Goal: Information Seeking & Learning: Learn about a topic

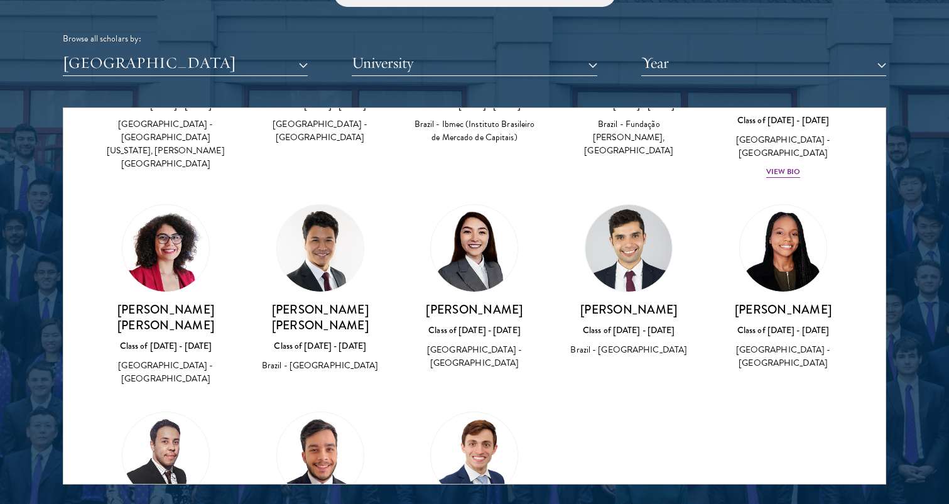
scroll to position [194, 0]
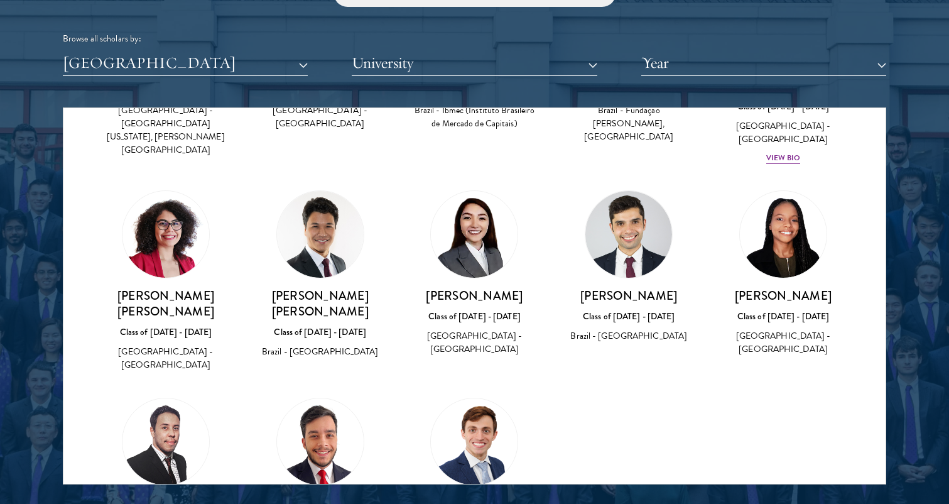
drag, startPoint x: 108, startPoint y: 283, endPoint x: 186, endPoint y: 293, distance: 78.6
click at [186, 293] on h3 "[PERSON_NAME] [PERSON_NAME]" at bounding box center [165, 303] width 129 height 31
copy h3 "[PERSON_NAME] [PERSON_NAME]"
drag, startPoint x: 263, startPoint y: 281, endPoint x: 381, endPoint y: 280, distance: 118.1
click at [381, 288] on h3 "[PERSON_NAME] [PERSON_NAME]" at bounding box center [320, 303] width 129 height 31
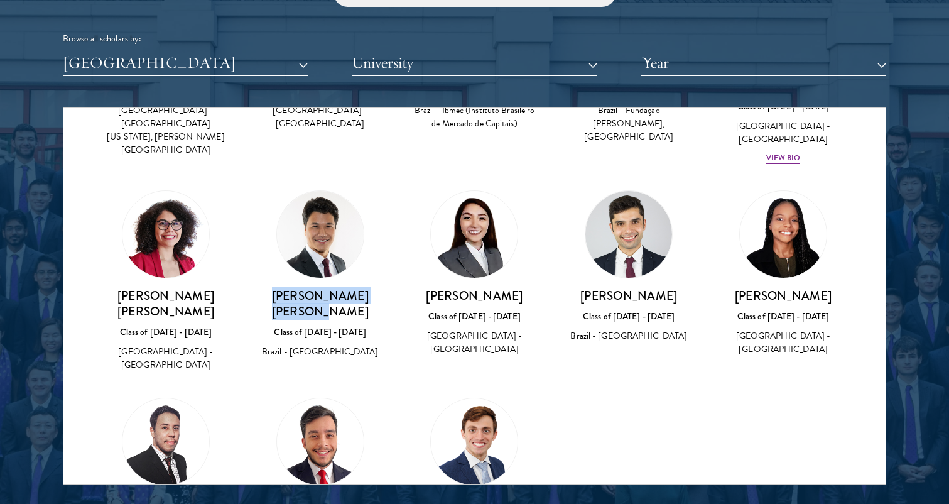
copy h3 "[PERSON_NAME] [PERSON_NAME]"
drag, startPoint x: 432, startPoint y: 280, endPoint x: 523, endPoint y: 280, distance: 91.7
click at [523, 288] on h3 "[PERSON_NAME]" at bounding box center [474, 296] width 129 height 16
copy h3 "[PERSON_NAME]"
drag, startPoint x: 587, startPoint y: 281, endPoint x: 699, endPoint y: 277, distance: 111.3
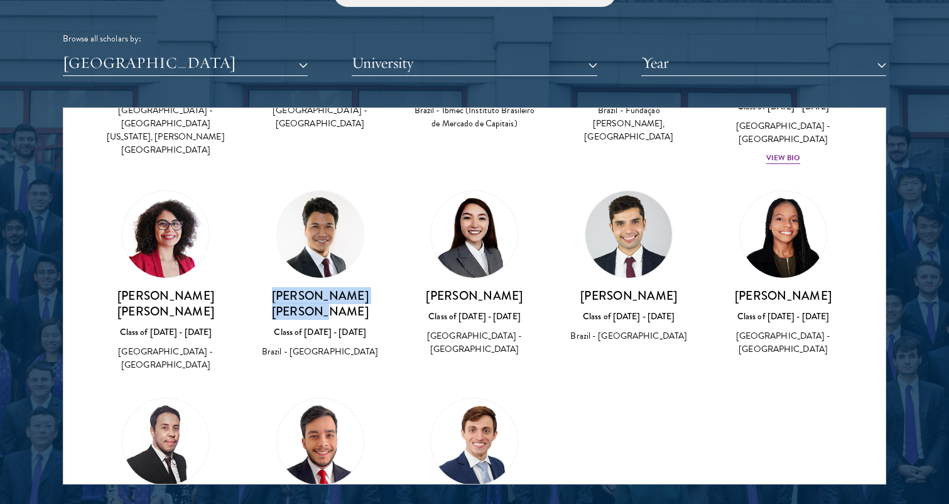
click at [699, 277] on div "[PERSON_NAME] Class of [DATE] - [DATE] Brazil - [GEOGRAPHIC_DATA]" at bounding box center [629, 267] width 155 height 178
click at [611, 288] on h3 "[PERSON_NAME]" at bounding box center [628, 296] width 129 height 16
drag, startPoint x: 582, startPoint y: 282, endPoint x: 675, endPoint y: 281, distance: 93.6
click at [675, 288] on h3 "[PERSON_NAME]" at bounding box center [628, 296] width 129 height 16
copy h3 "[PERSON_NAME]"
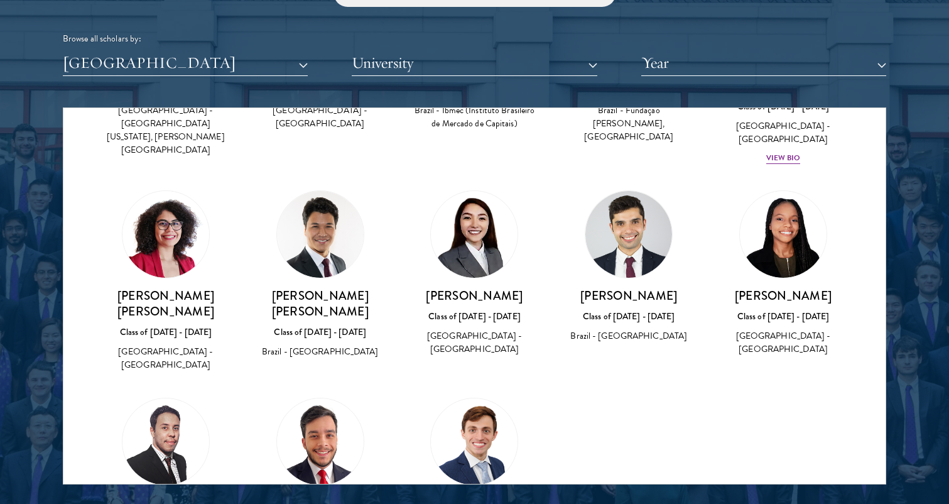
drag, startPoint x: 755, startPoint y: 283, endPoint x: 837, endPoint y: 280, distance: 82.4
click at [838, 288] on h3 "[PERSON_NAME]" at bounding box center [783, 296] width 129 height 16
drag, startPoint x: 819, startPoint y: 280, endPoint x: 751, endPoint y: 282, distance: 68.5
click at [751, 288] on h3 "[PERSON_NAME]" at bounding box center [783, 296] width 129 height 16
copy h3 "[PERSON_NAME]"
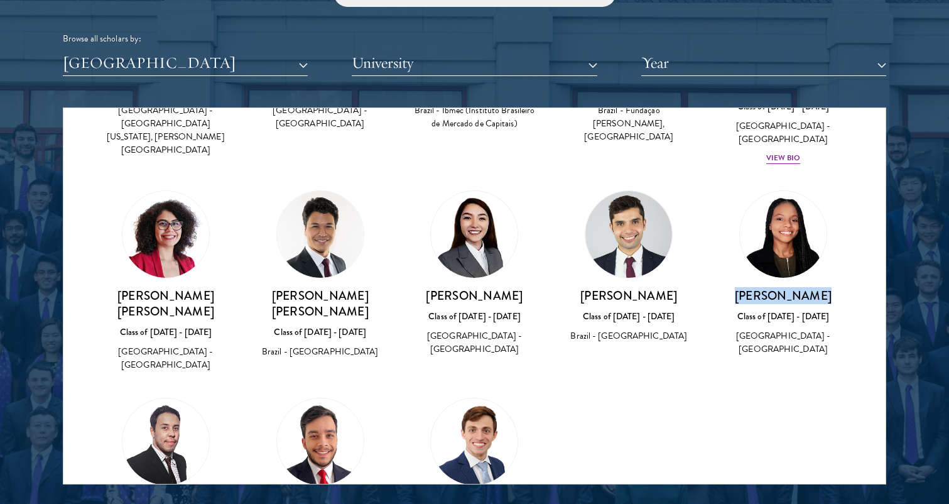
scroll to position [307, 0]
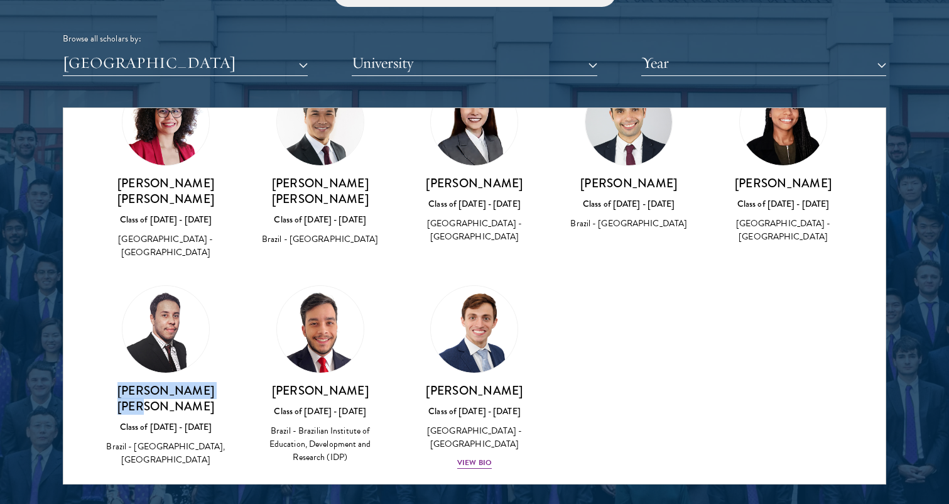
drag, startPoint x: 121, startPoint y: 361, endPoint x: 210, endPoint y: 361, distance: 89.2
click at [210, 383] on h3 "[PERSON_NAME] [PERSON_NAME]" at bounding box center [165, 398] width 129 height 31
copy h3 "[PERSON_NAME] [PERSON_NAME]"
drag, startPoint x: 362, startPoint y: 364, endPoint x: 286, endPoint y: 364, distance: 76.0
click at [286, 383] on h3 "[PERSON_NAME]" at bounding box center [320, 391] width 129 height 16
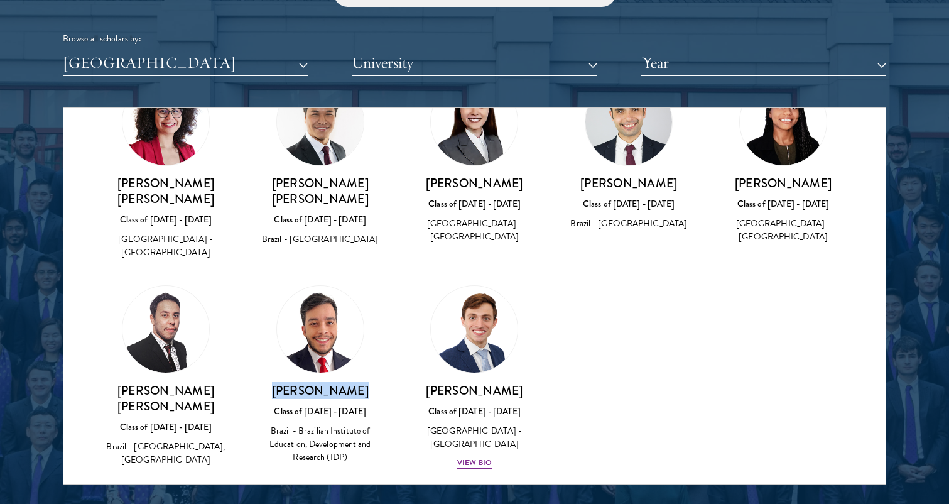
copy h3 "[PERSON_NAME]"
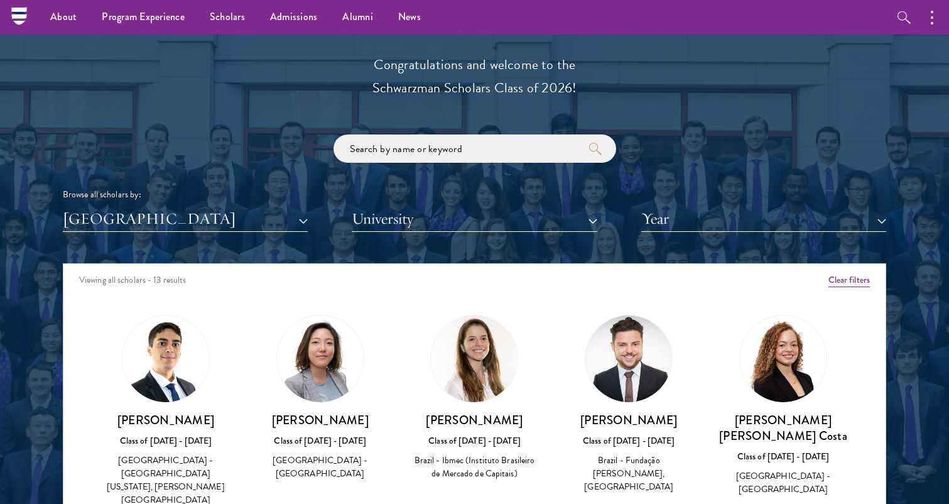
scroll to position [1359, 0]
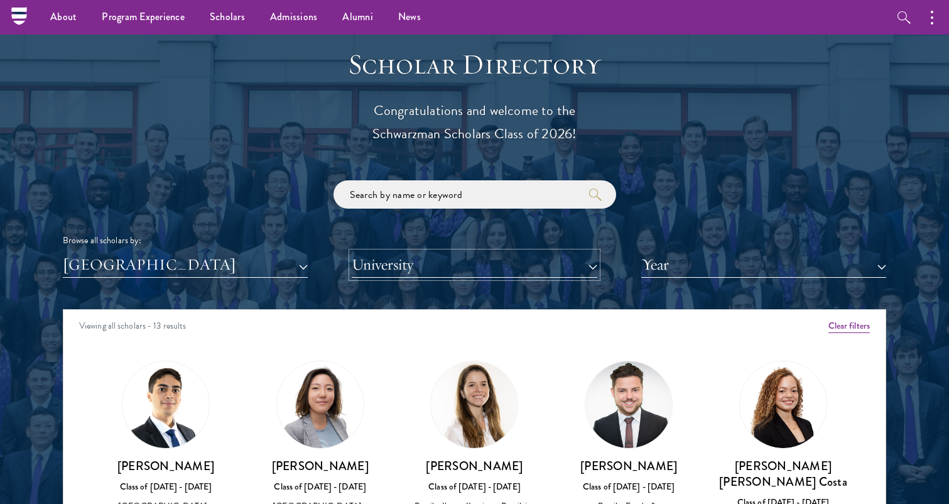
click at [395, 268] on button "University" at bounding box center [474, 265] width 245 height 26
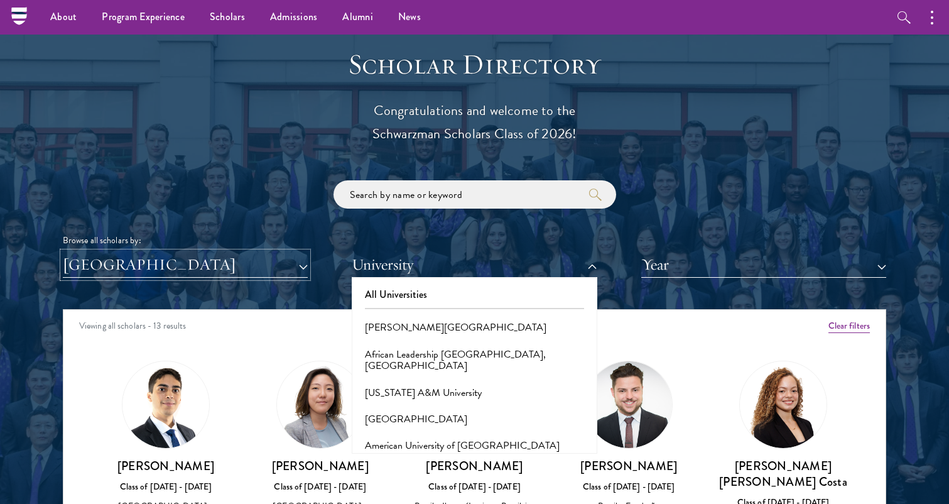
click at [203, 270] on button "[GEOGRAPHIC_DATA]" at bounding box center [185, 265] width 245 height 26
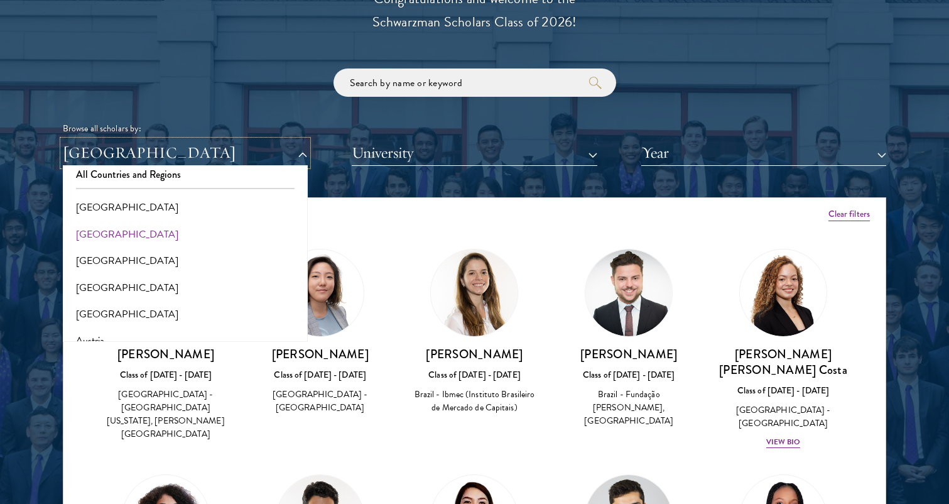
scroll to position [0, 0]
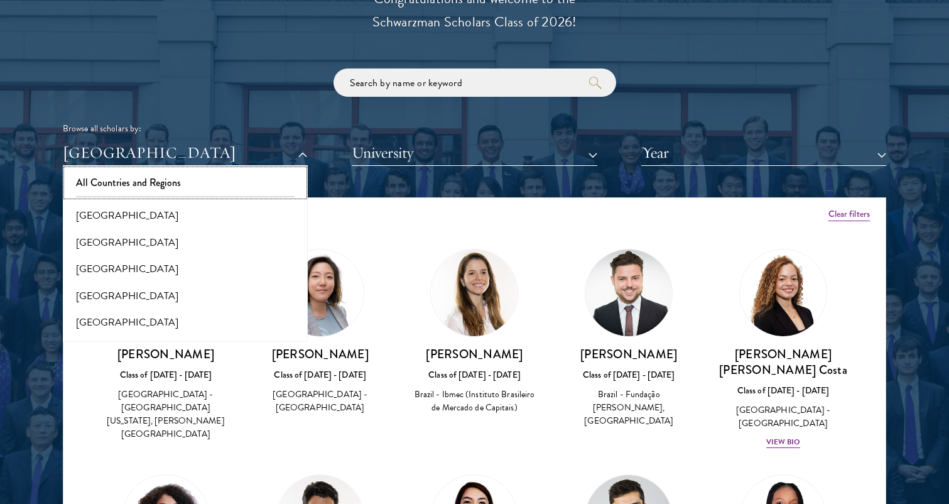
click at [177, 183] on button "All Countries and Regions" at bounding box center [185, 183] width 237 height 26
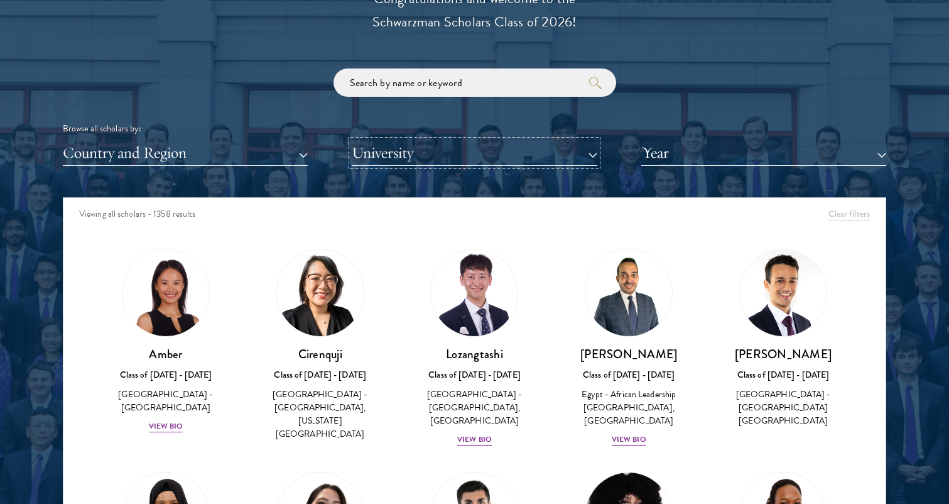
click at [418, 153] on button "University" at bounding box center [474, 153] width 245 height 26
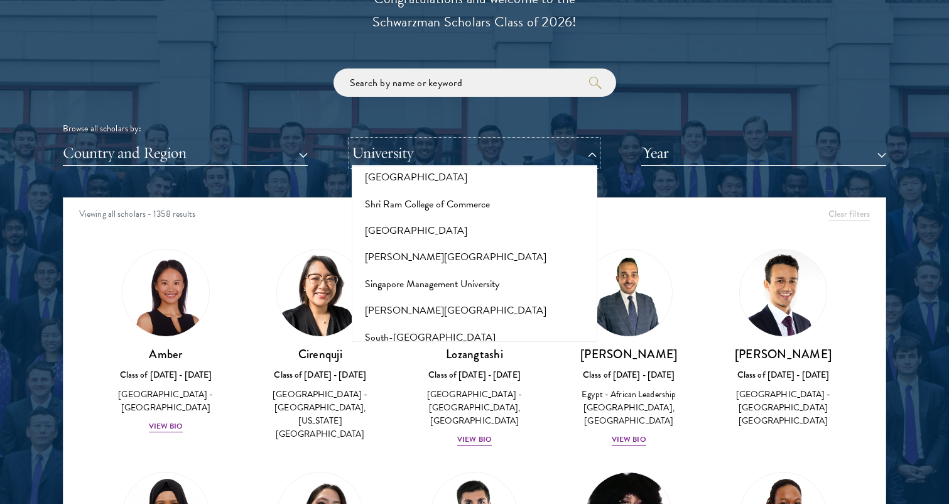
scroll to position [6968, 0]
click at [434, 483] on button "[GEOGRAPHIC_DATA]" at bounding box center [474, 496] width 237 height 26
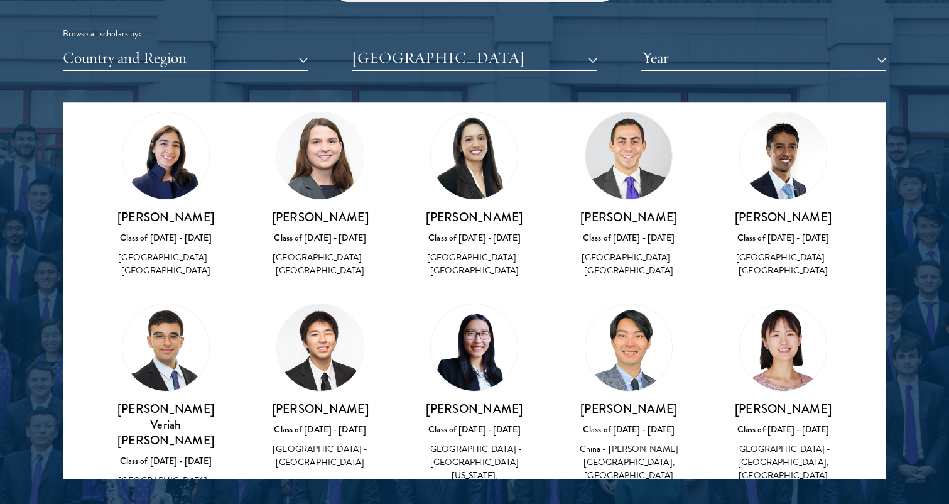
scroll to position [920, 0]
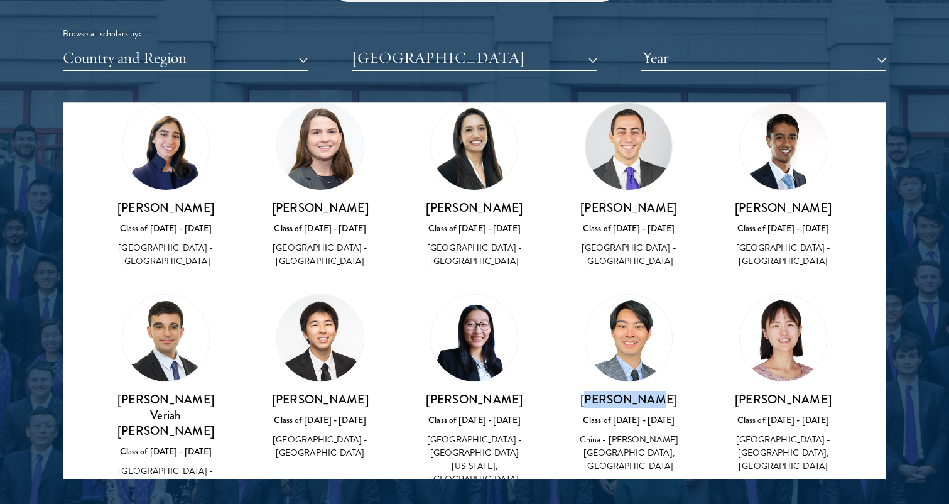
drag, startPoint x: 599, startPoint y: 364, endPoint x: 666, endPoint y: 361, distance: 66.6
click at [666, 391] on h3 "[PERSON_NAME]" at bounding box center [628, 399] width 129 height 16
click at [668, 391] on h3 "[PERSON_NAME]" at bounding box center [628, 399] width 129 height 16
drag, startPoint x: 662, startPoint y: 362, endPoint x: 594, endPoint y: 366, distance: 68.0
click at [594, 391] on h3 "[PERSON_NAME]" at bounding box center [628, 399] width 129 height 16
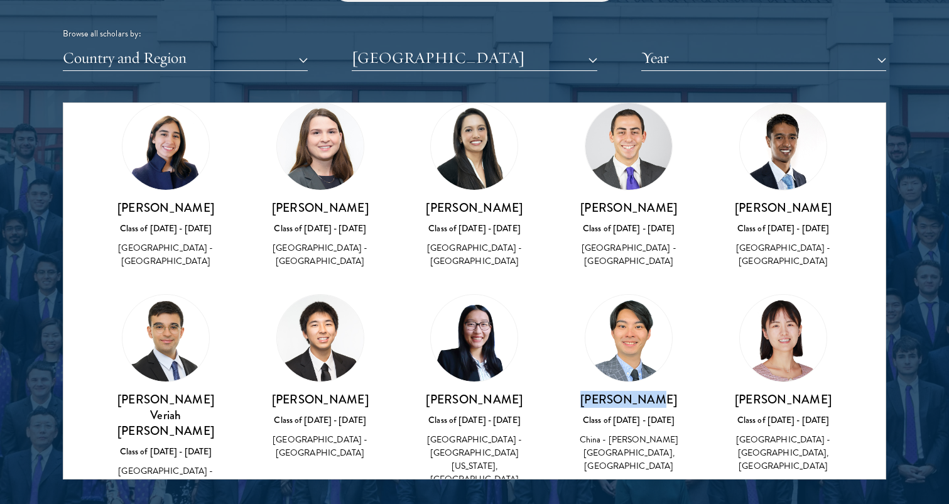
copy h3 "[PERSON_NAME]"
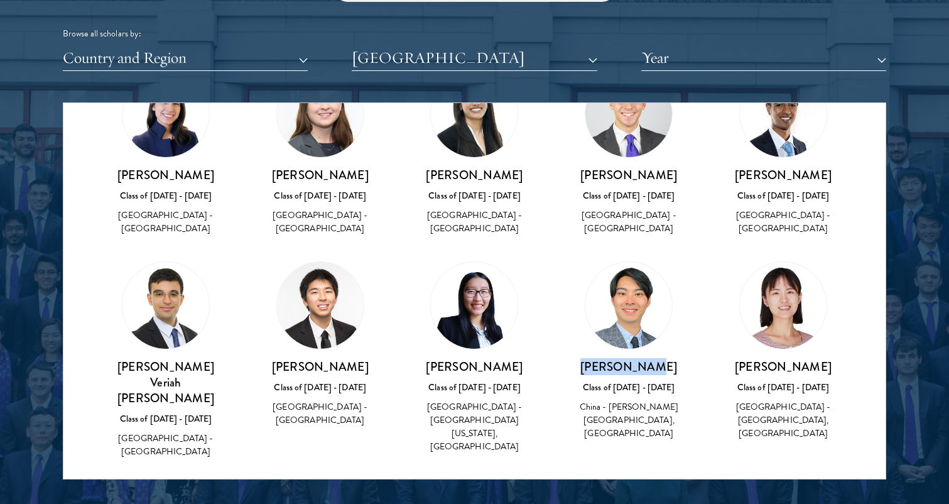
scroll to position [943, 0]
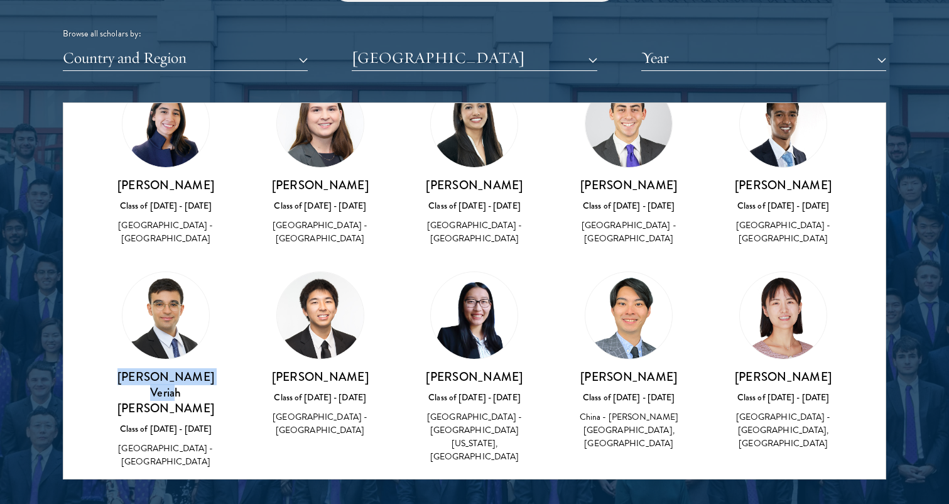
drag, startPoint x: 228, startPoint y: 340, endPoint x: 109, endPoint y: 337, distance: 119.4
click at [109, 369] on h3 "[PERSON_NAME] Veriah [PERSON_NAME]" at bounding box center [165, 392] width 129 height 47
copy h3 "[PERSON_NAME] Veriah [PERSON_NAME]"
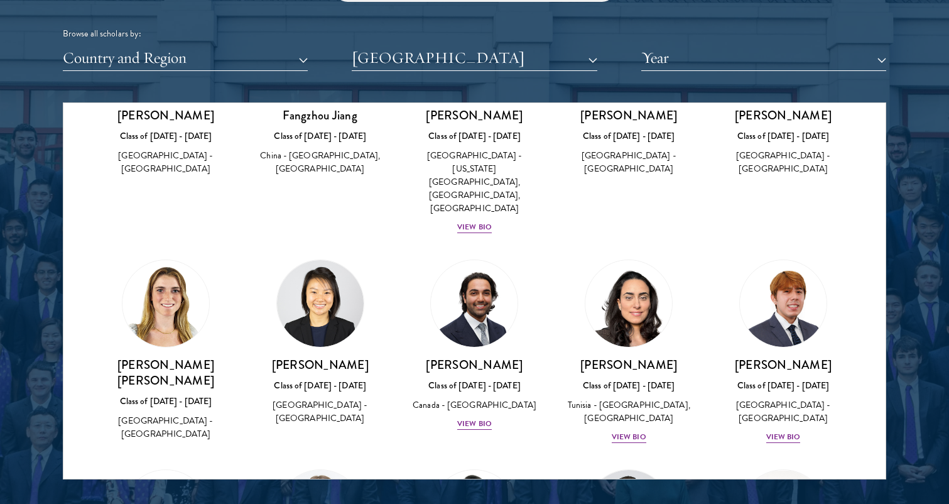
scroll to position [493, 0]
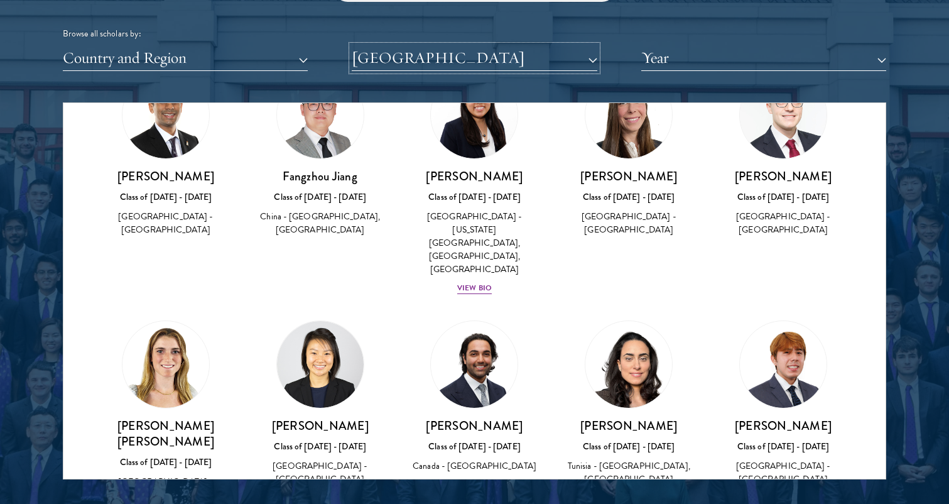
click at [441, 45] on button "[GEOGRAPHIC_DATA]" at bounding box center [474, 58] width 245 height 26
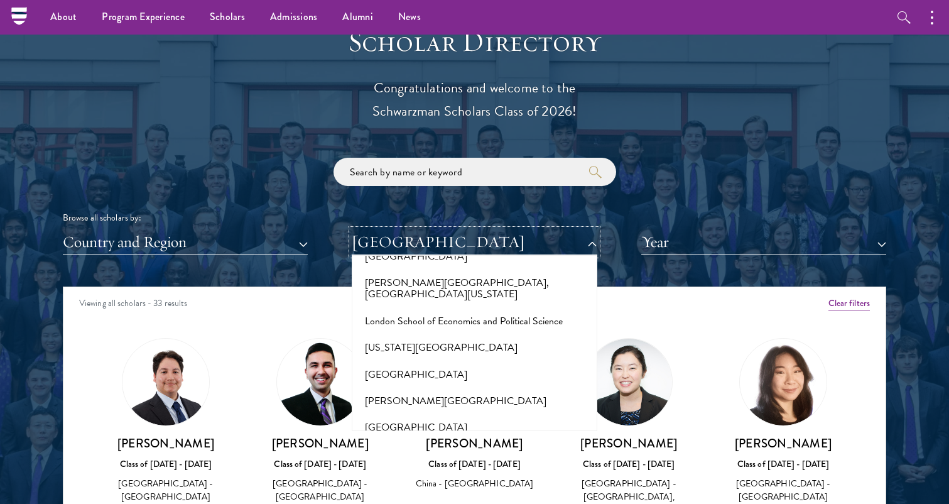
scroll to position [4356, 0]
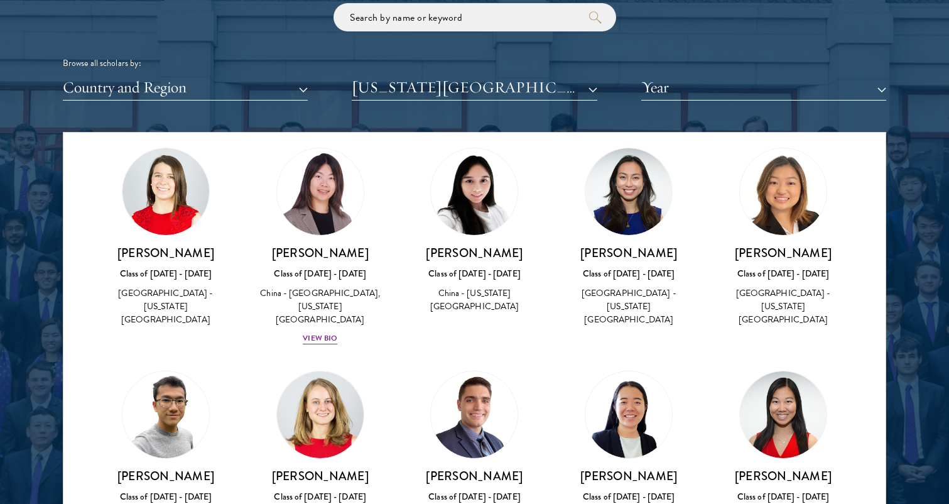
scroll to position [251, 0]
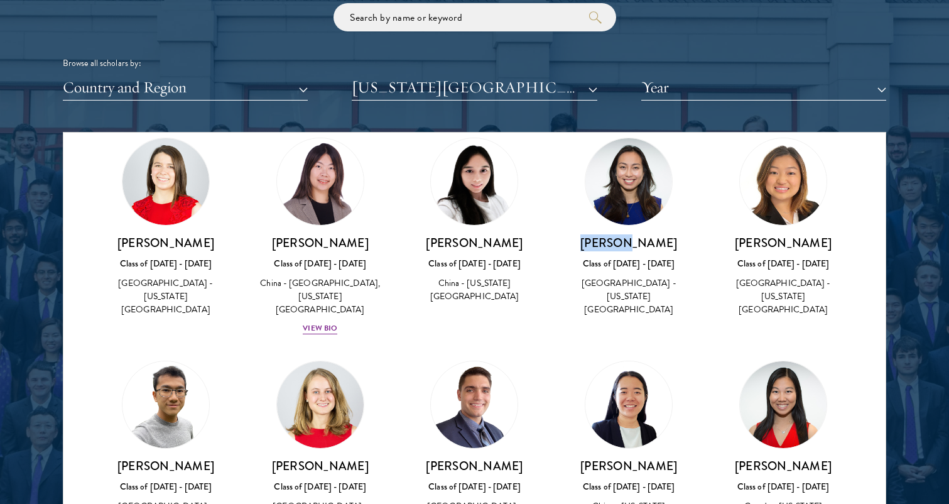
drag, startPoint x: 661, startPoint y: 246, endPoint x: 596, endPoint y: 240, distance: 65.0
click at [596, 240] on h3 "[PERSON_NAME]" at bounding box center [628, 243] width 129 height 16
copy h3 "[PERSON_NAME]"
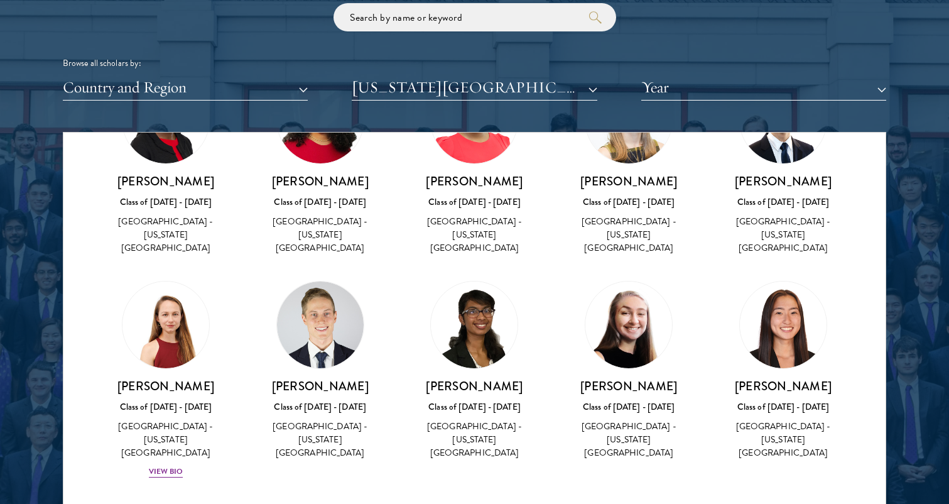
scroll to position [974, 0]
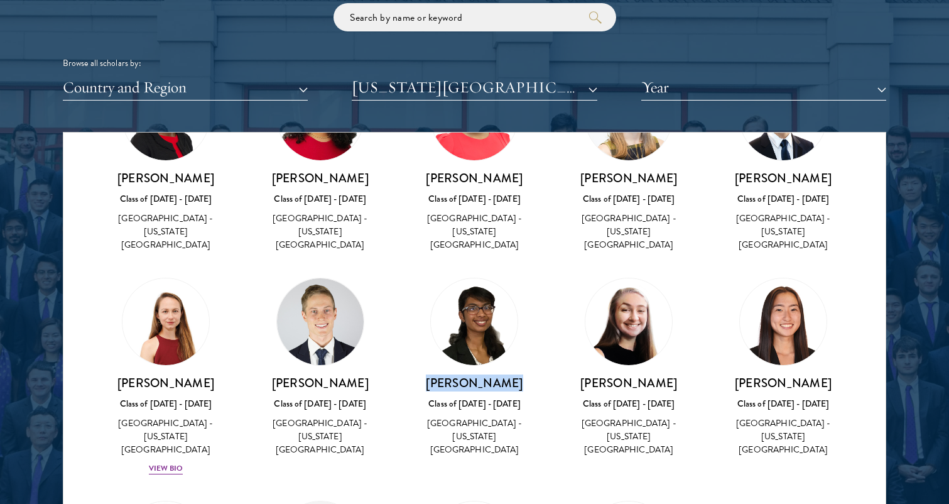
drag, startPoint x: 517, startPoint y: 388, endPoint x: 423, endPoint y: 389, distance: 93.6
click at [423, 389] on h3 "[PERSON_NAME]" at bounding box center [474, 383] width 129 height 16
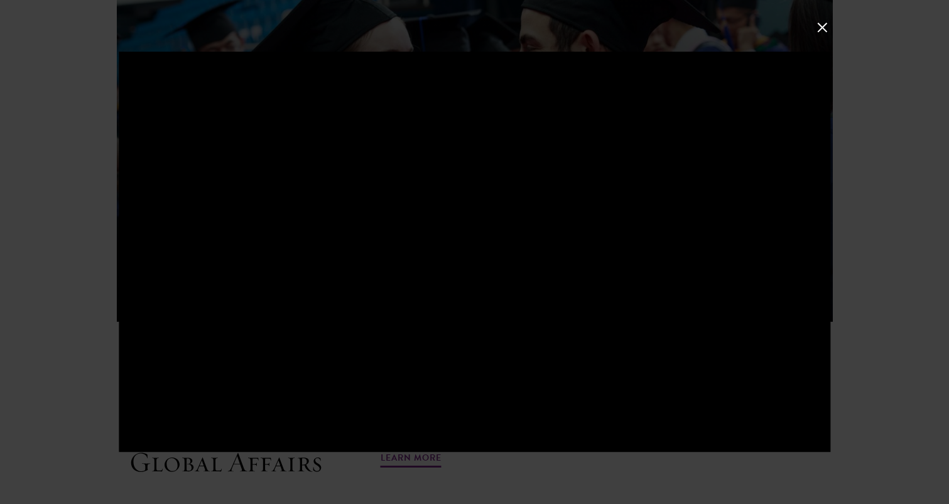
click at [915, 186] on div at bounding box center [474, 252] width 949 height 504
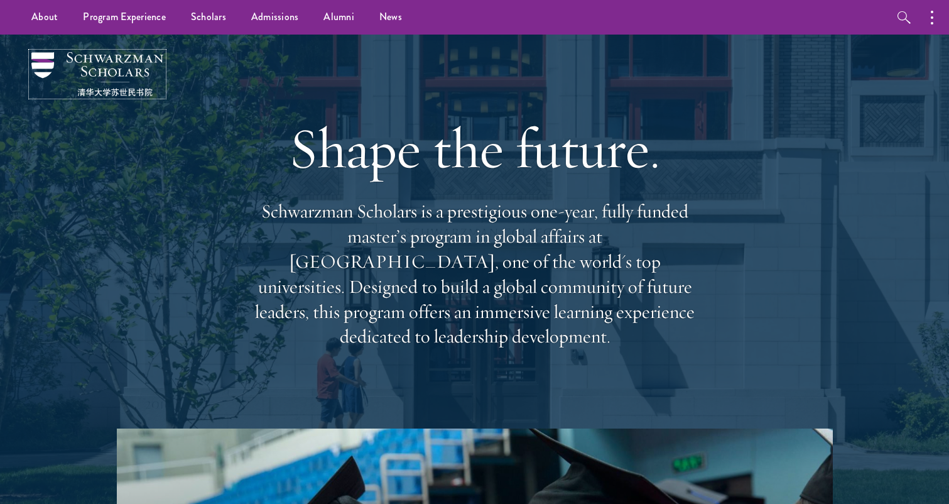
click at [128, 63] on img at bounding box center [97, 74] width 132 height 44
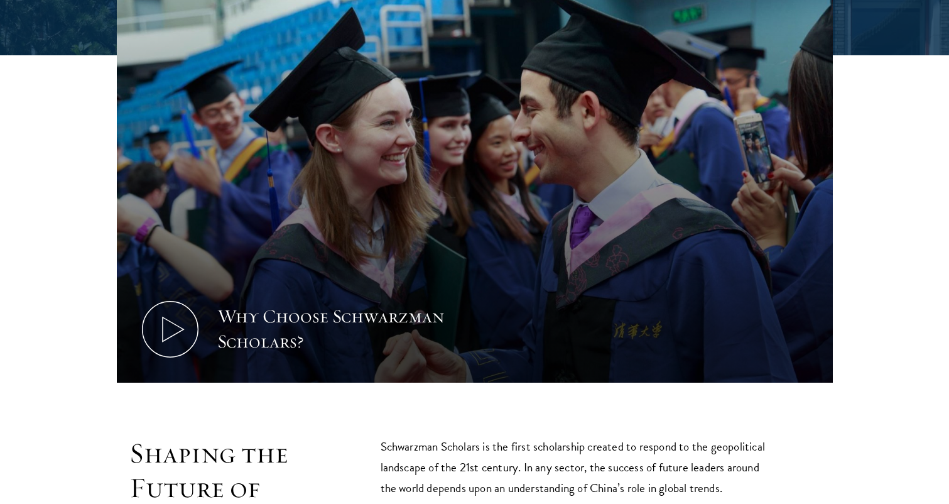
scroll to position [455, 0]
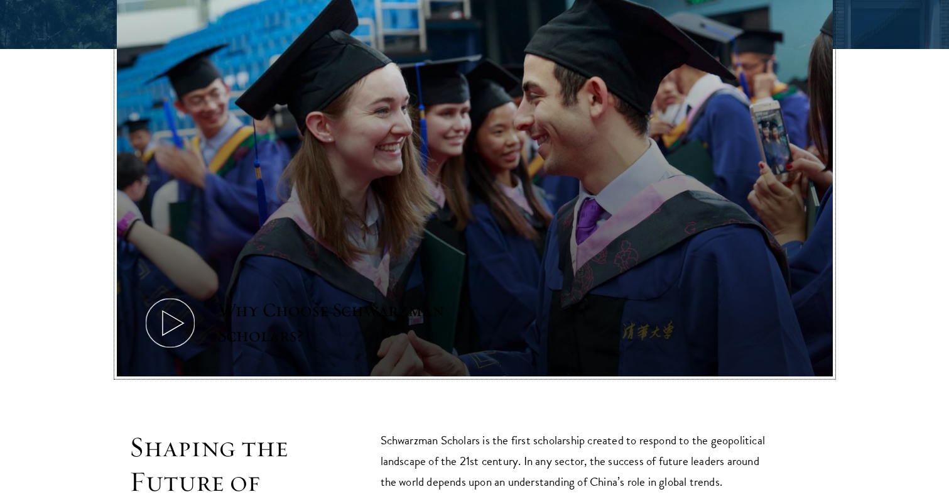
click at [331, 309] on div "Why Choose Schwarzman Scholars?" at bounding box center [333, 323] width 232 height 50
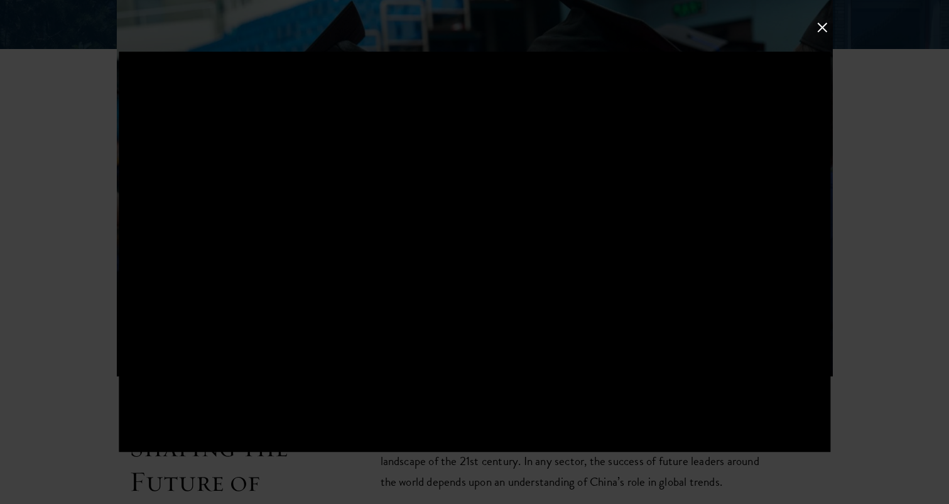
click at [875, 292] on div at bounding box center [474, 252] width 949 height 504
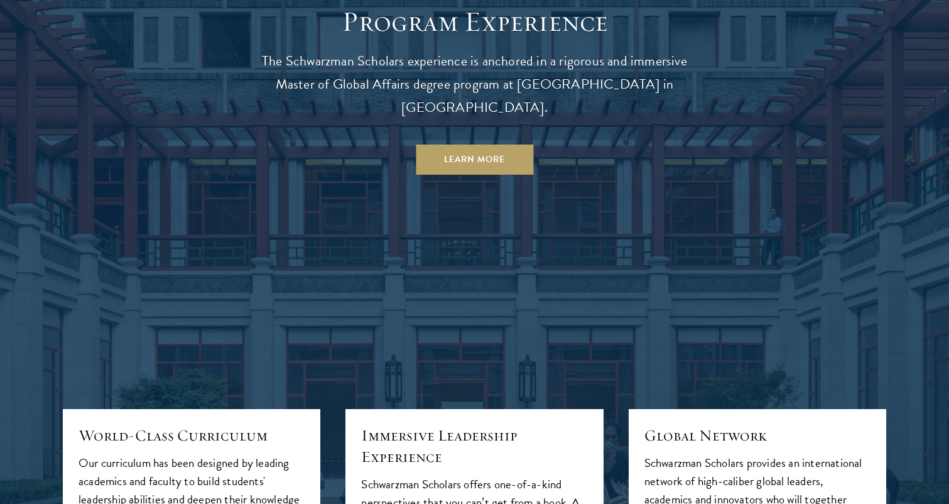
scroll to position [1167, 0]
